Goal: Information Seeking & Learning: Learn about a topic

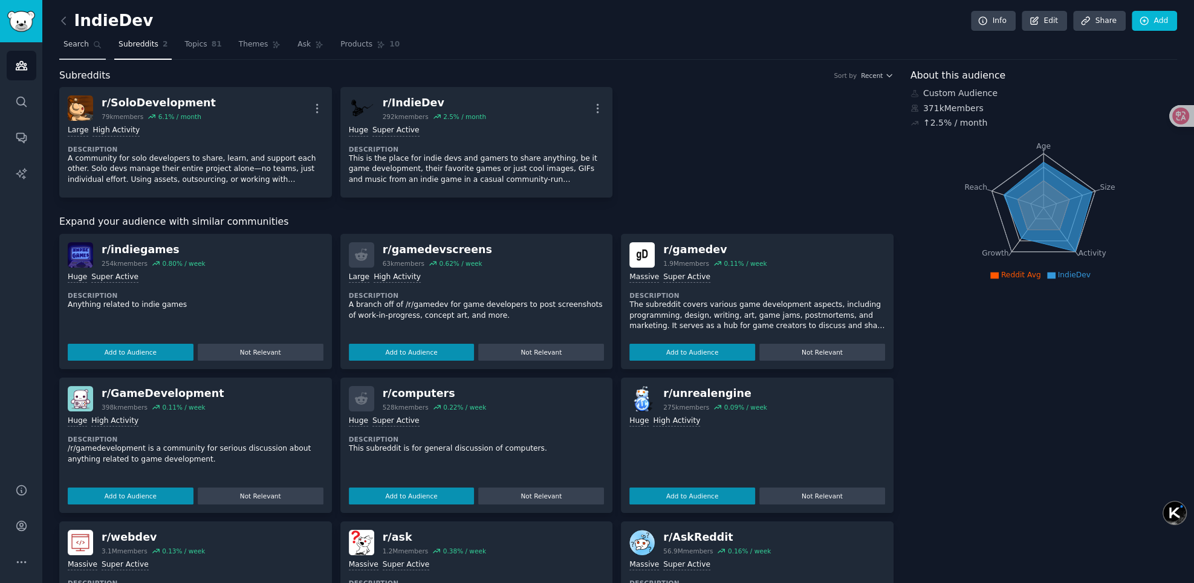
click at [79, 44] on span "Search" at bounding box center [75, 44] width 25 height 11
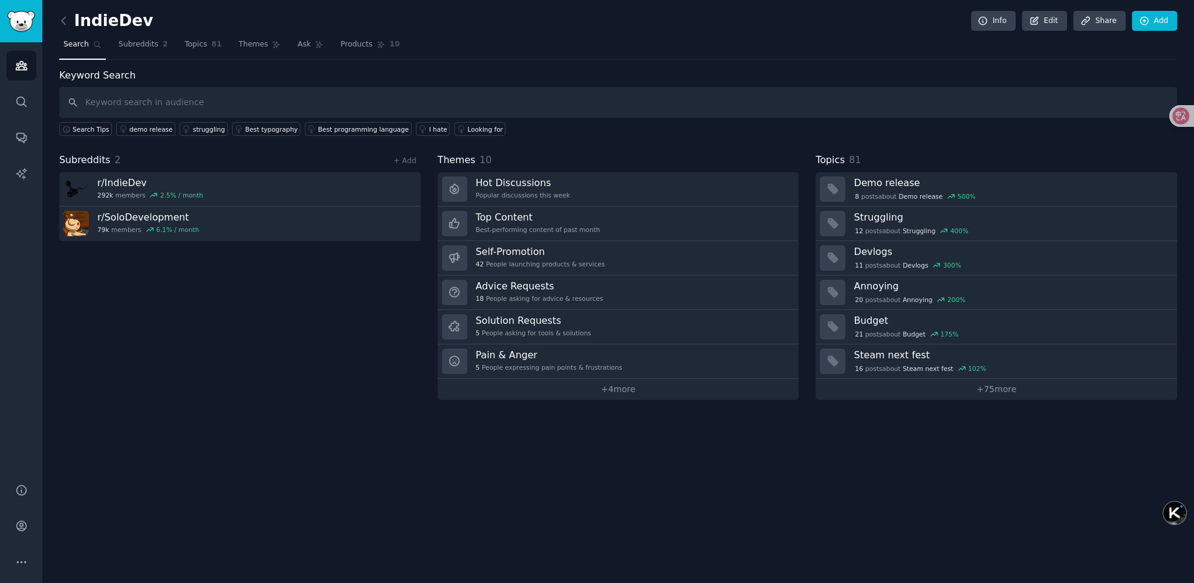
click at [415, 102] on input "text" at bounding box center [618, 102] width 1118 height 31
type input "ai"
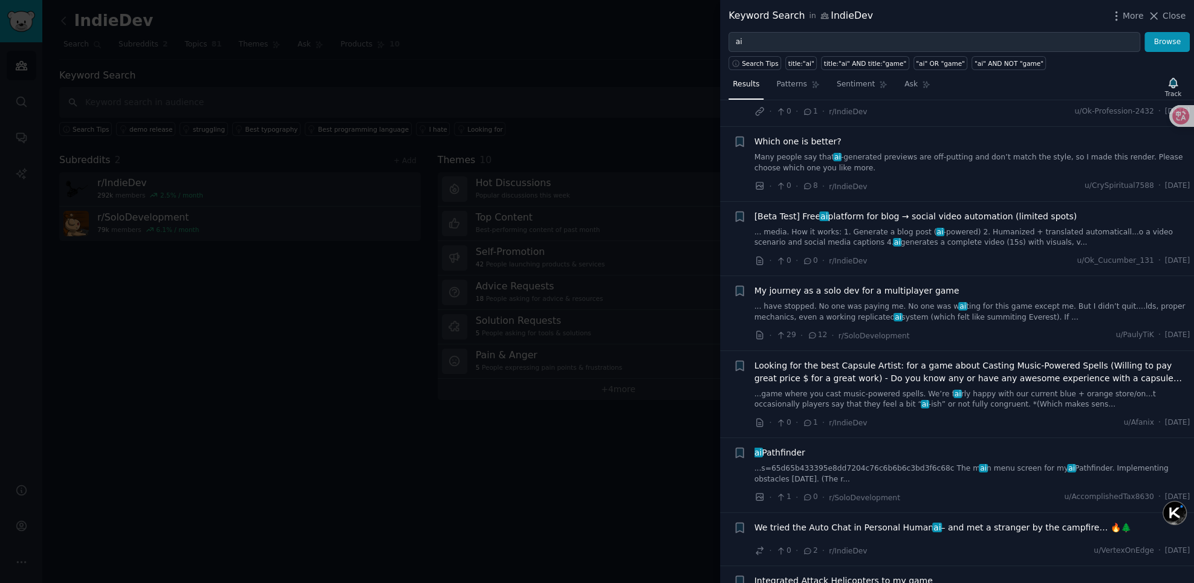
scroll to position [362, 0]
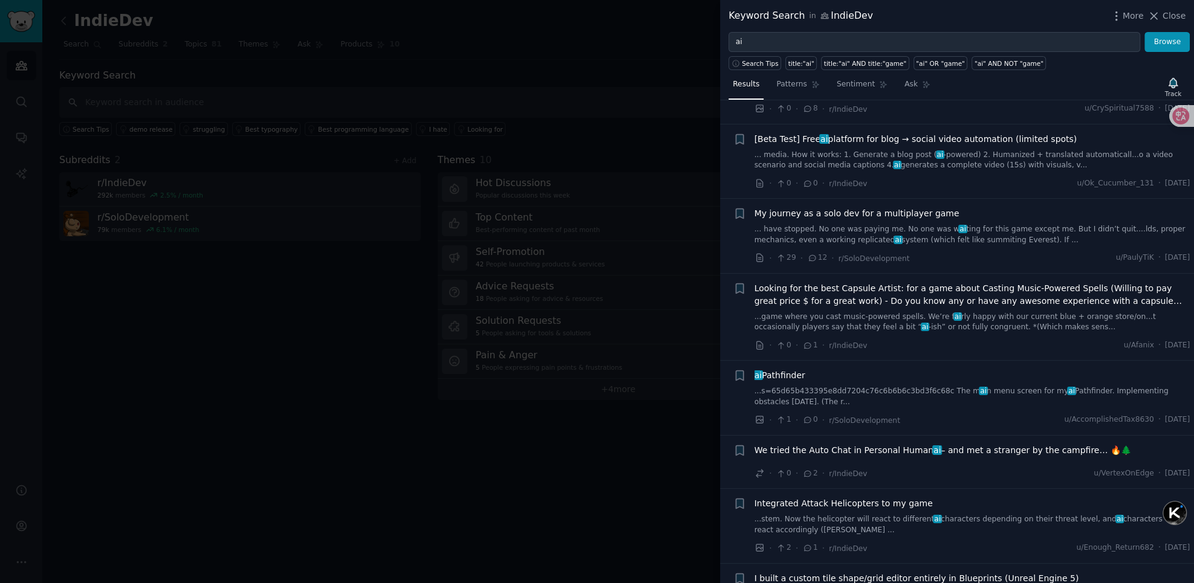
click at [919, 444] on div "We tried the Auto Chat in Personal Human ai – and met a stranger by the campfir…" at bounding box center [972, 452] width 436 height 17
click at [872, 444] on span "We tried the Auto Chat in Personal Human ai – and met a stranger by the campfir…" at bounding box center [942, 450] width 377 height 13
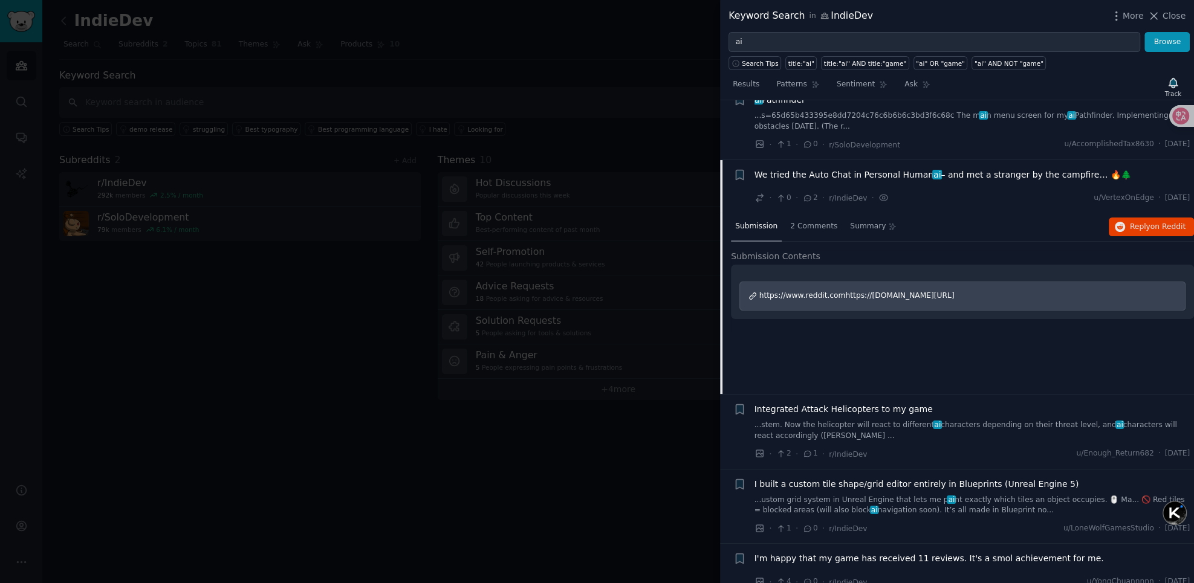
scroll to position [611, 0]
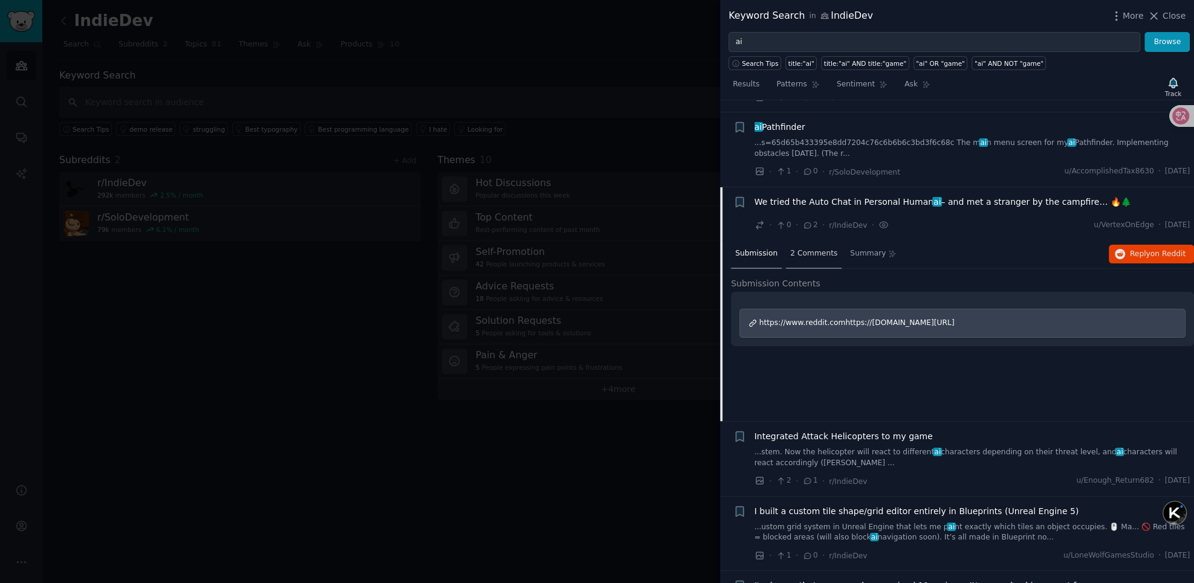
click at [802, 248] on span "2 Comments" at bounding box center [813, 253] width 47 height 11
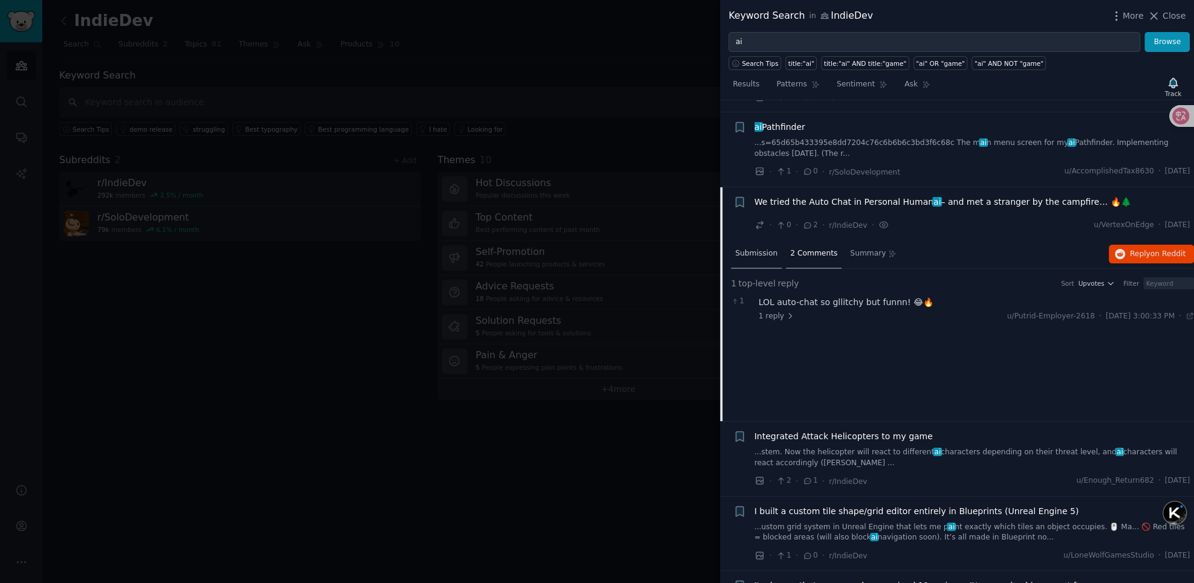
click at [751, 244] on div "Submission" at bounding box center [756, 254] width 51 height 29
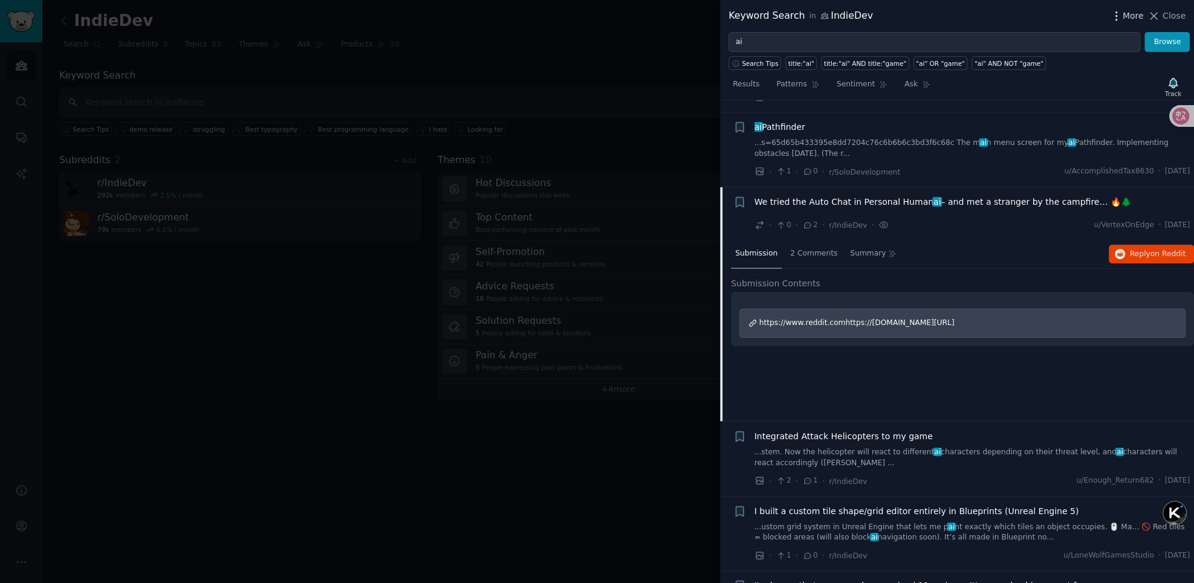
click at [1116, 19] on icon "button" at bounding box center [1116, 16] width 13 height 13
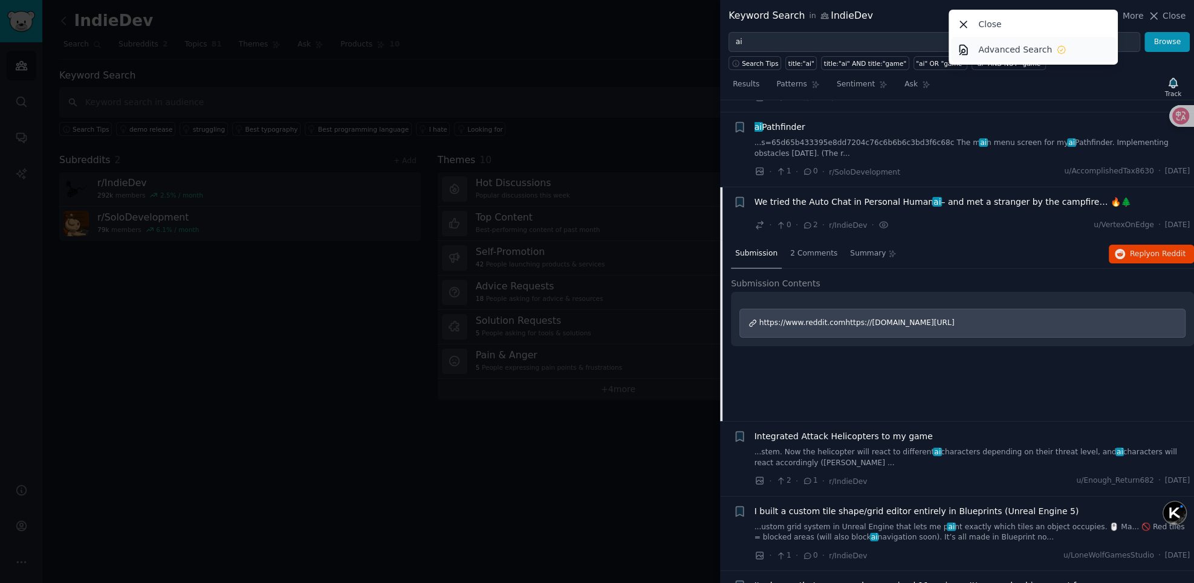
click at [1014, 46] on p "Advanced Search" at bounding box center [1015, 50] width 74 height 13
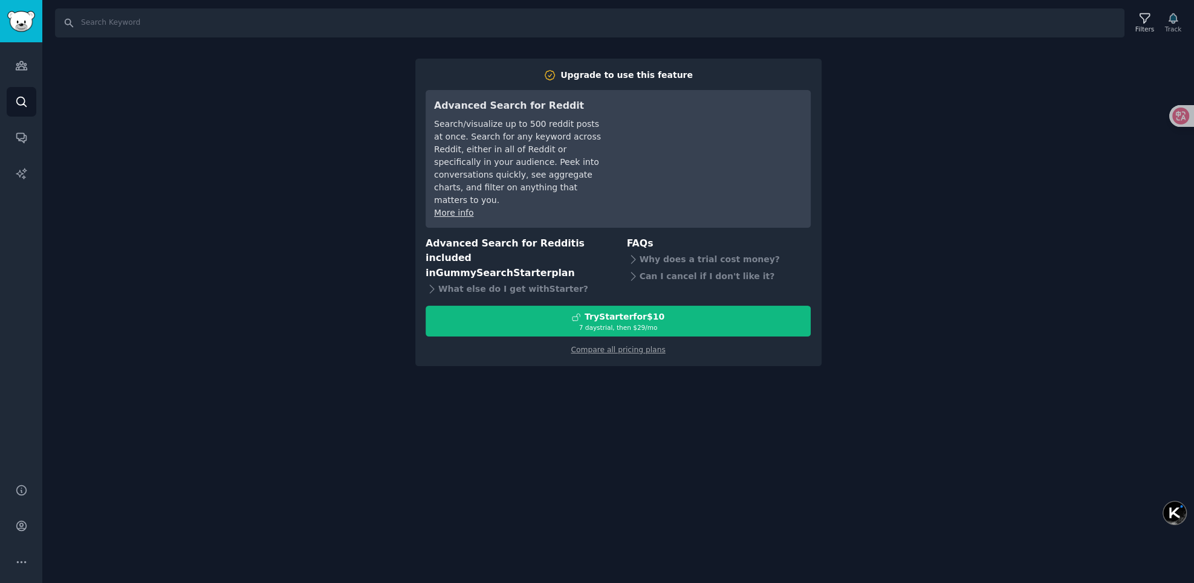
click at [938, 154] on div "Search Filters Track Upgrade to use this feature Advanced Search for Reddit Sea…" at bounding box center [618, 291] width 1152 height 583
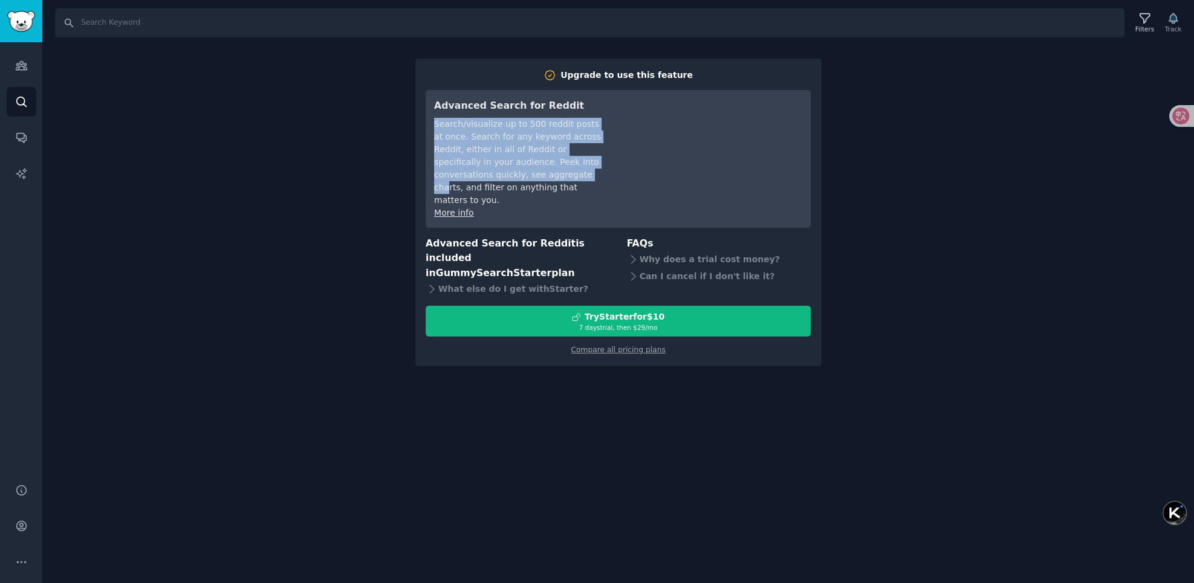
drag, startPoint x: 433, startPoint y: 124, endPoint x: 503, endPoint y: 178, distance: 87.9
click at [503, 178] on div "Search/visualize up to 500 reddit posts at once. Search for any keyword across …" at bounding box center [519, 162] width 170 height 89
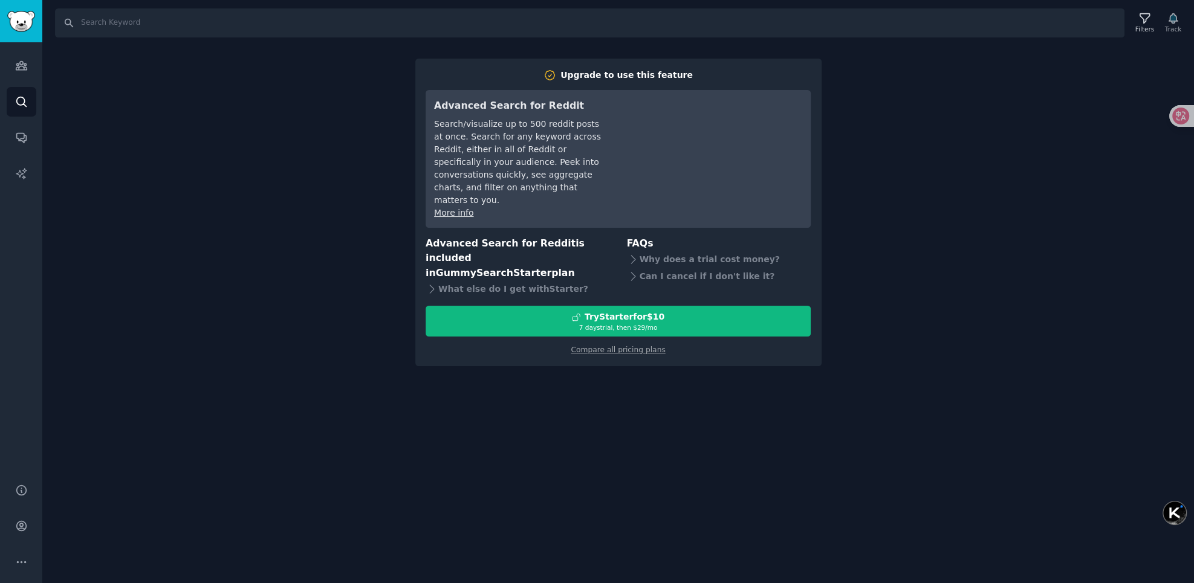
click at [521, 179] on div "Search/visualize up to 500 reddit posts at once. Search for any keyword across …" at bounding box center [519, 162] width 170 height 89
click at [180, 89] on div "Search Filters Track Upgrade to use this feature Advanced Search for Reddit Sea…" at bounding box center [618, 291] width 1152 height 583
click at [24, 72] on link "Audiences" at bounding box center [22, 66] width 30 height 30
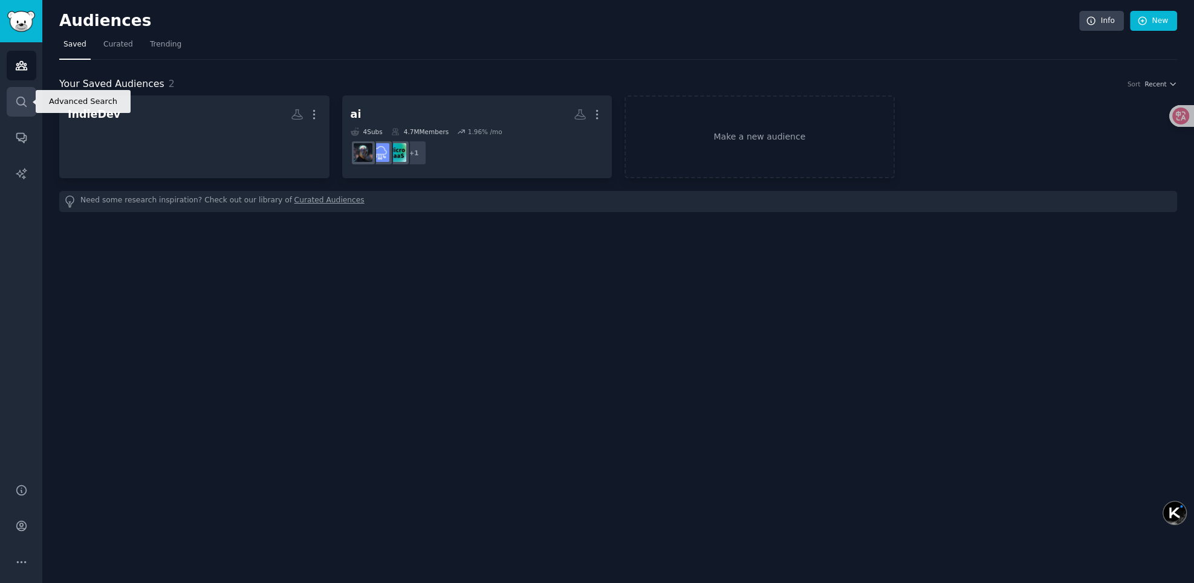
click at [19, 111] on link "Search" at bounding box center [22, 102] width 30 height 30
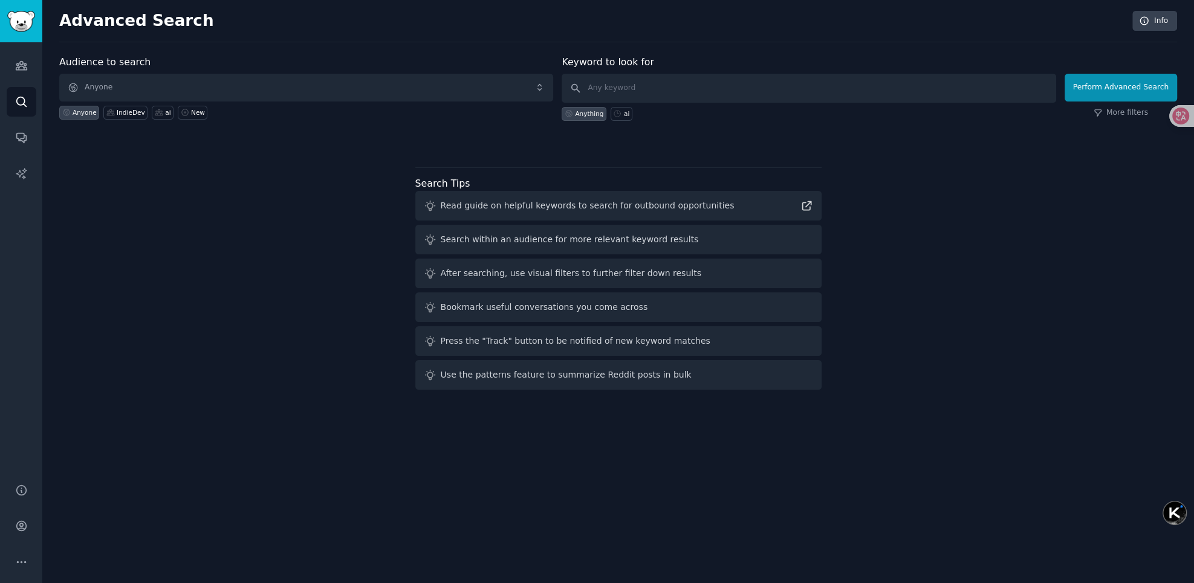
click at [287, 193] on div "Audience to search Anyone Anyone IndieDev ai New Keyword to look for Anything a…" at bounding box center [618, 225] width 1118 height 340
click at [281, 170] on div "Audience to search Anyone Anyone IndieDev ai New Keyword to look for Anything a…" at bounding box center [618, 225] width 1118 height 340
